Goal: Information Seeking & Learning: Learn about a topic

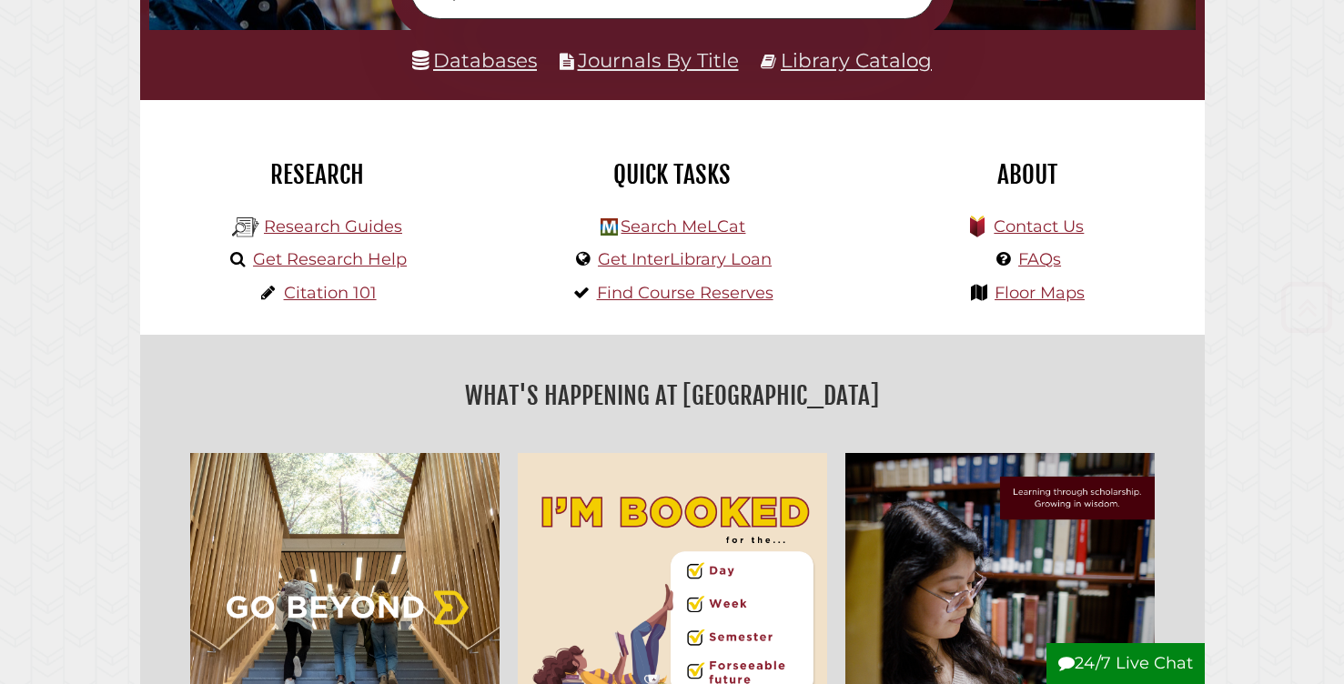
scroll to position [383, 0]
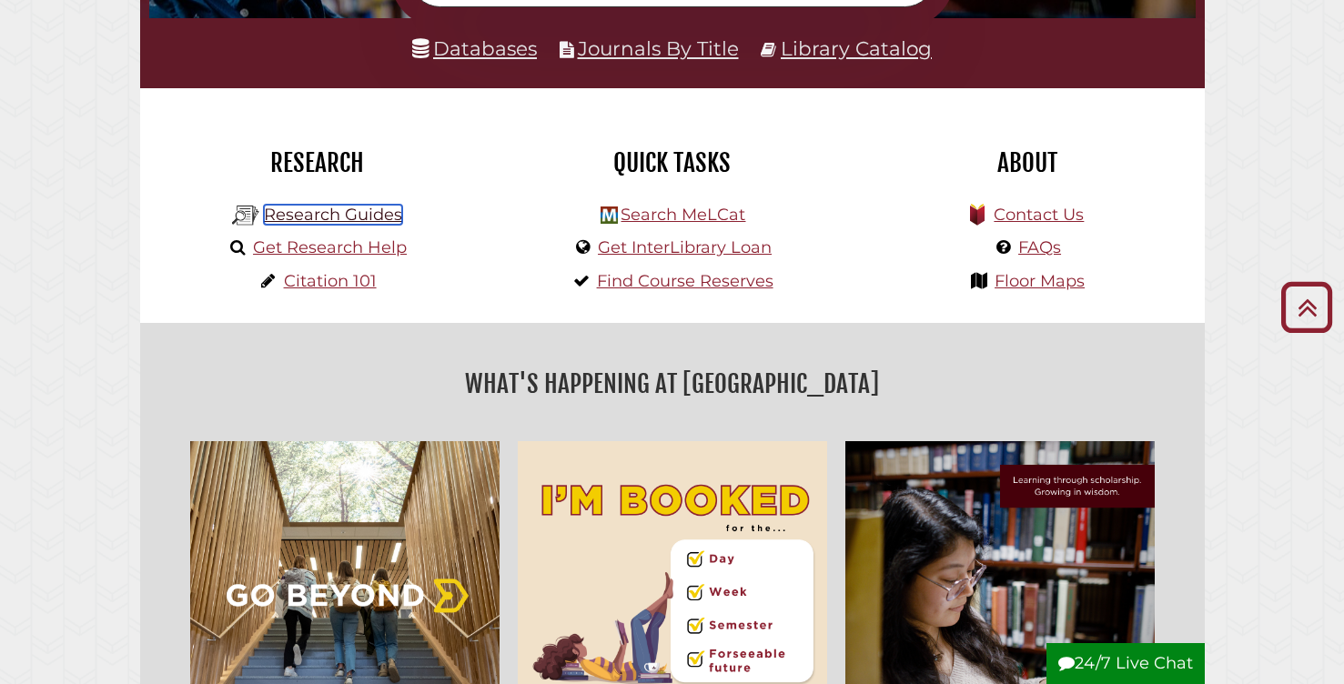
click at [361, 214] on link "Research Guides" at bounding box center [333, 215] width 138 height 20
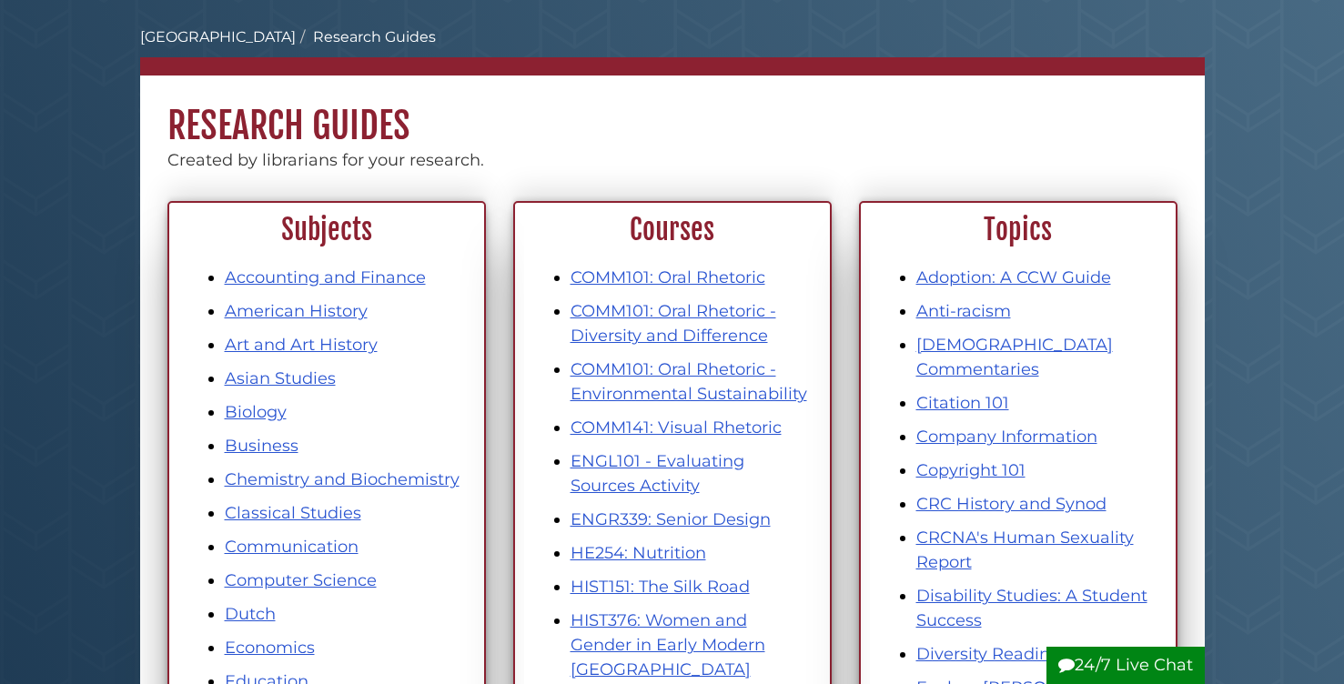
scroll to position [86, 0]
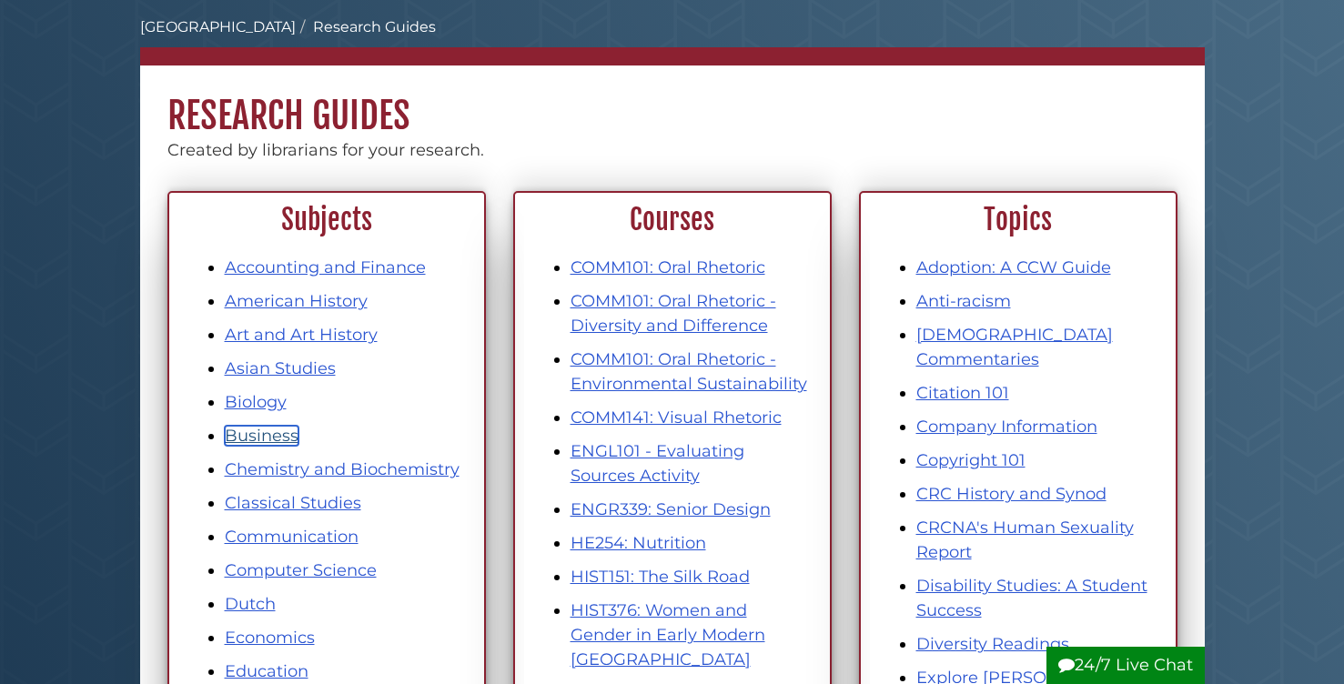
click at [244, 438] on link "Business" at bounding box center [262, 436] width 74 height 20
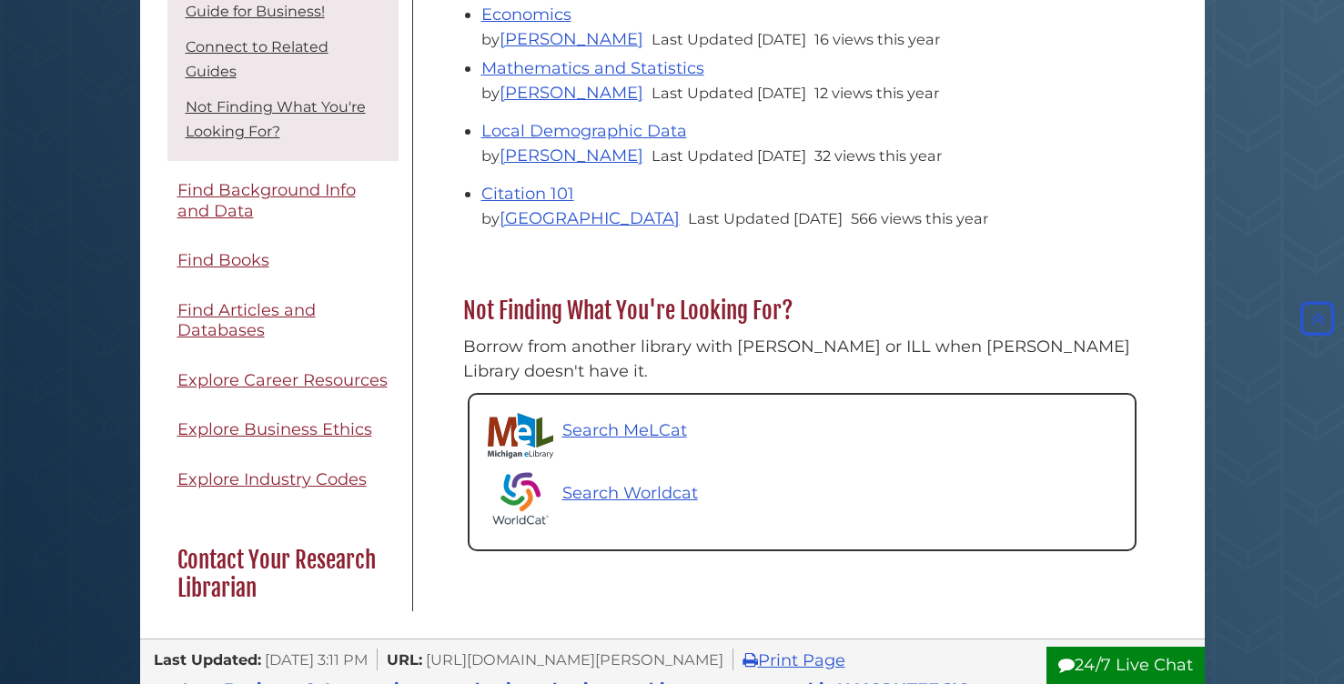
scroll to position [558, 0]
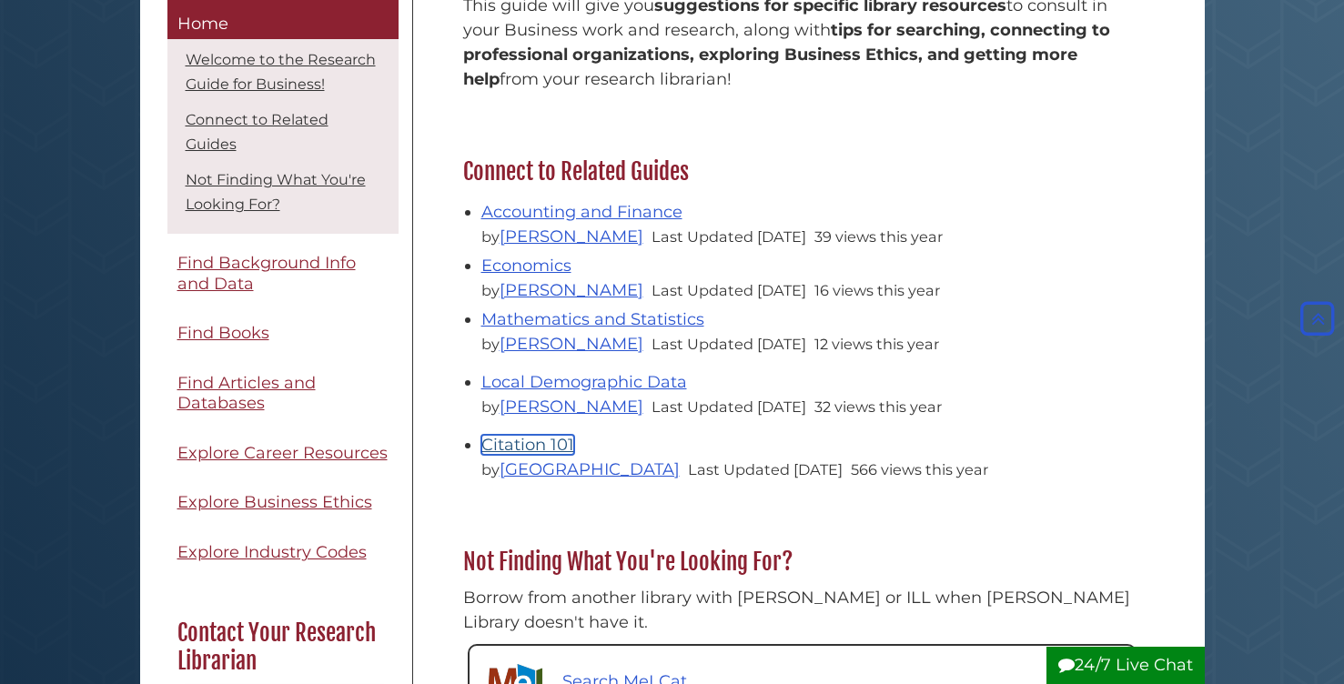
click at [538, 448] on link "Citation 101" at bounding box center [527, 445] width 93 height 20
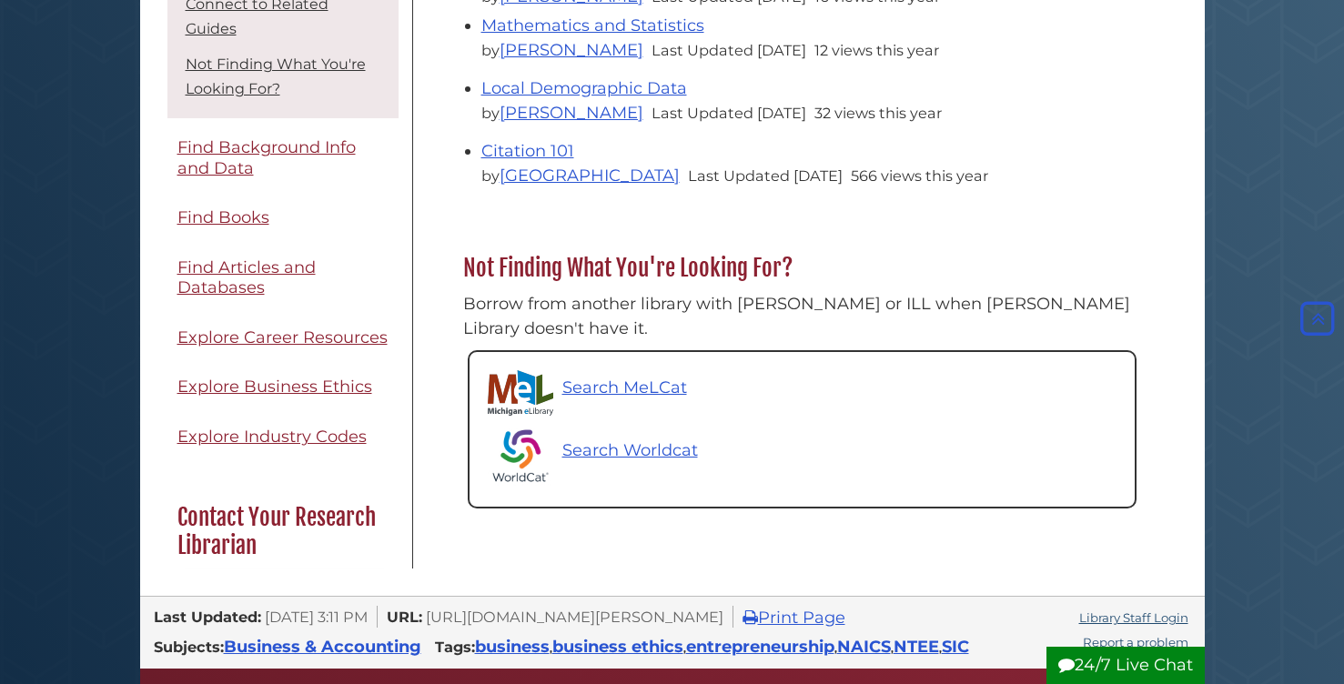
scroll to position [1176, 0]
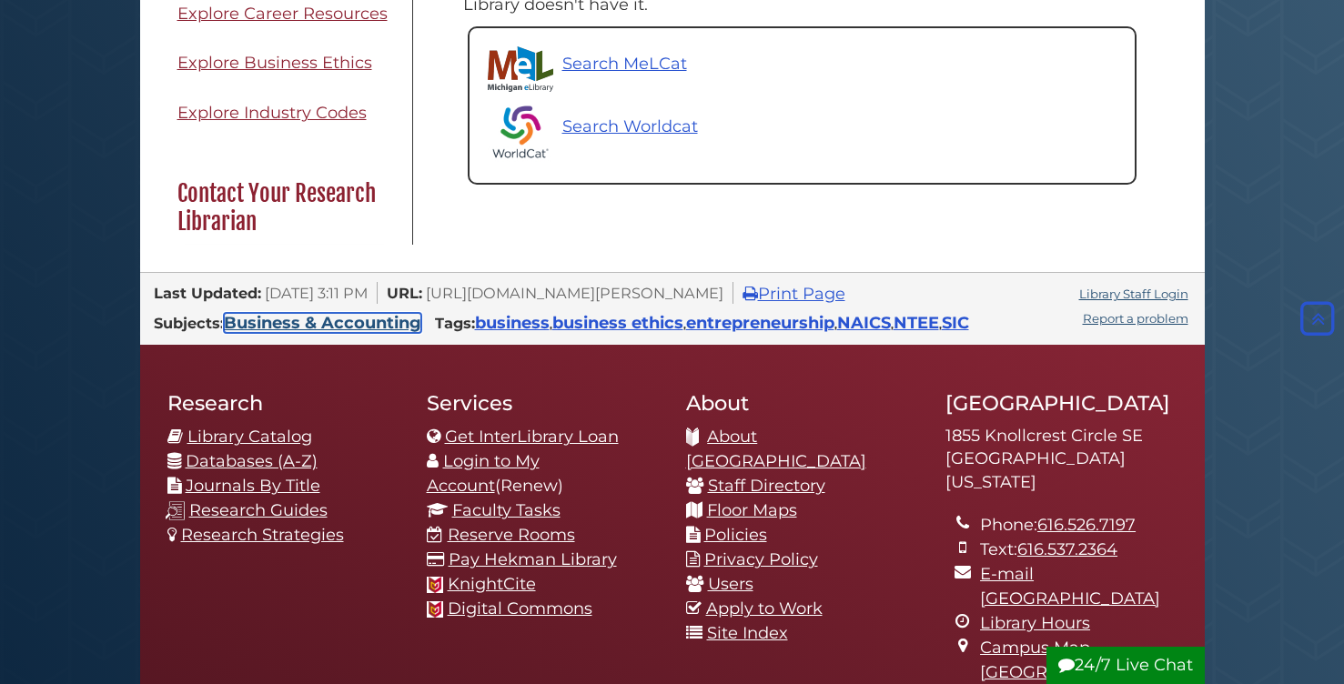
click at [351, 313] on link "Business & Accounting" at bounding box center [322, 323] width 197 height 20
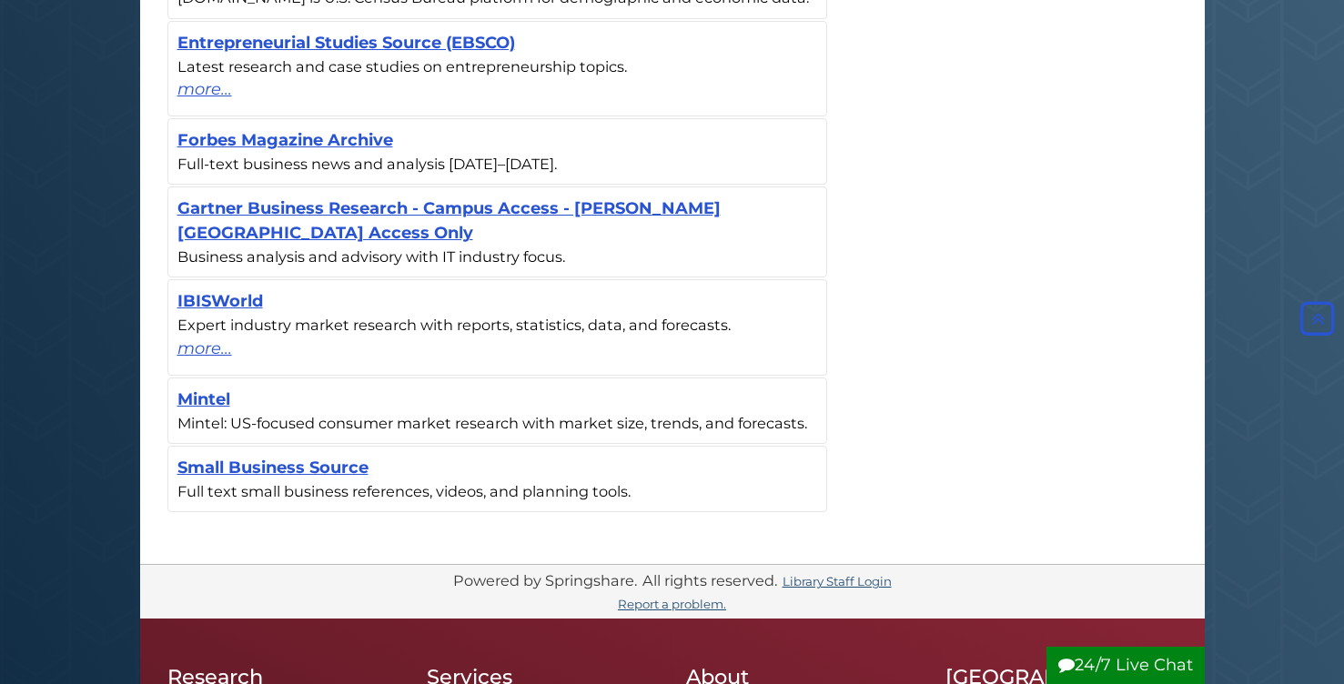
scroll to position [857, 0]
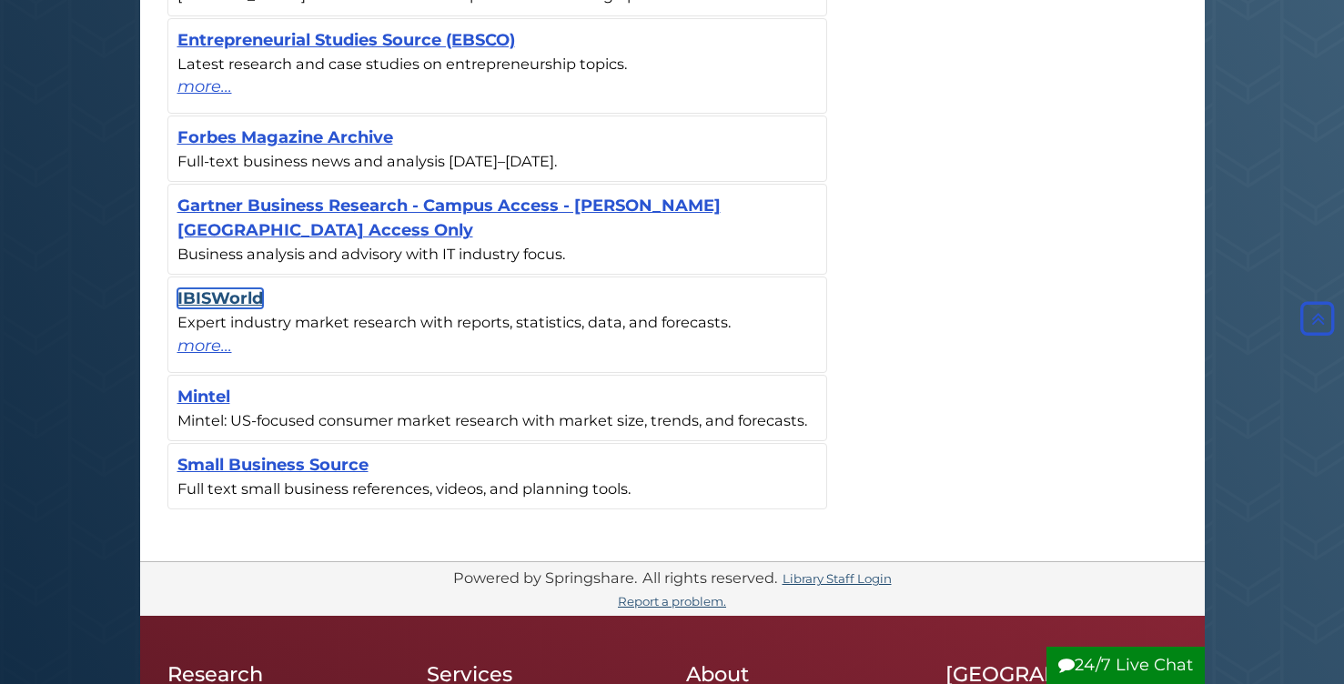
click at [232, 305] on link "IBISWorld" at bounding box center [220, 299] width 86 height 20
